Goal: Task Accomplishment & Management: Manage account settings

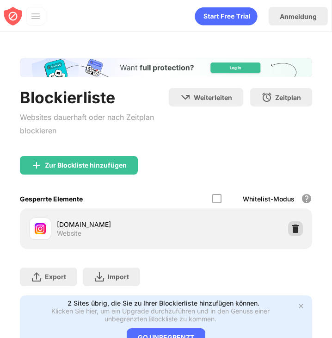
click at [293, 225] on img at bounding box center [295, 228] width 9 height 9
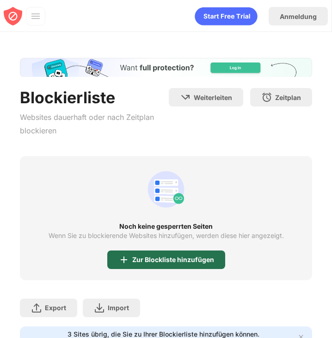
click at [152, 260] on div "Zur Blockliste hinzufügen" at bounding box center [173, 259] width 82 height 7
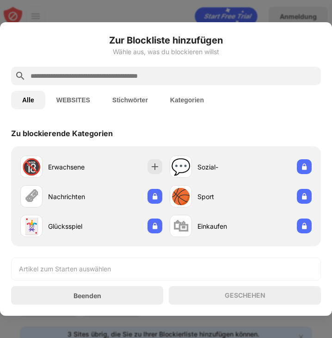
click at [96, 74] on input "text" at bounding box center [174, 75] width 288 height 11
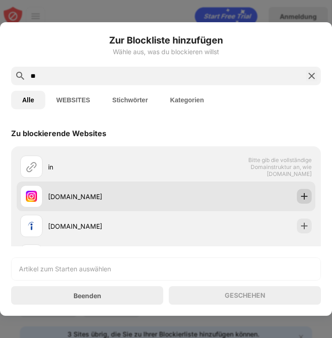
type input "**"
click at [297, 192] on div at bounding box center [304, 196] width 15 height 15
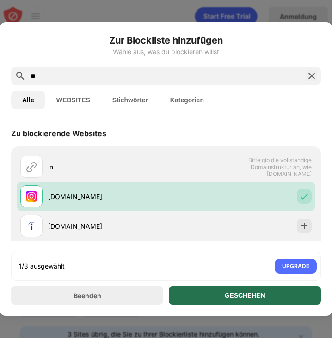
click at [242, 294] on div "GESCHEHEN" at bounding box center [245, 294] width 41 height 7
